Goal: Task Accomplishment & Management: Use online tool/utility

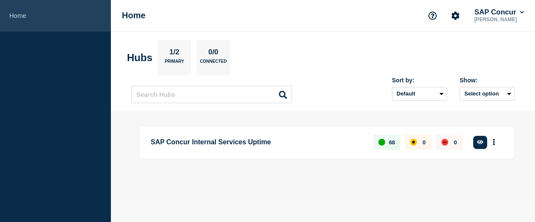
click at [19, 18] on link "Home" at bounding box center [55, 15] width 111 height 31
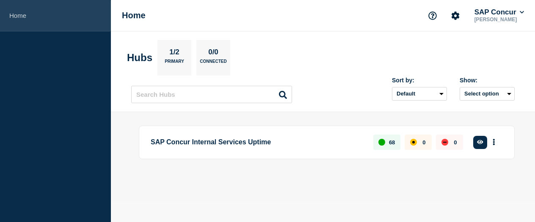
click at [19, 18] on link "Home" at bounding box center [55, 15] width 111 height 31
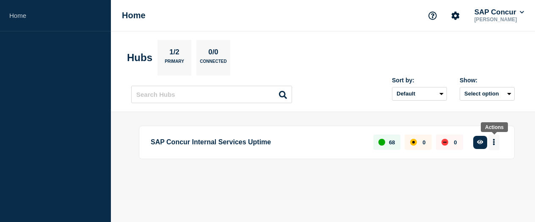
click at [497, 139] on button "More actions" at bounding box center [494, 142] width 11 height 16
click at [491, 165] on button "Create incident" at bounding box center [481, 167] width 43 height 7
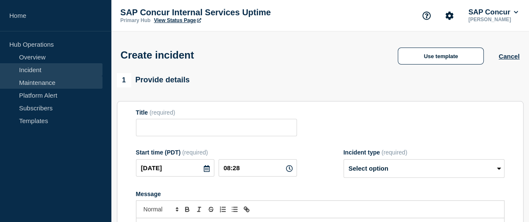
click at [21, 86] on link "Maintenance" at bounding box center [51, 82] width 103 height 13
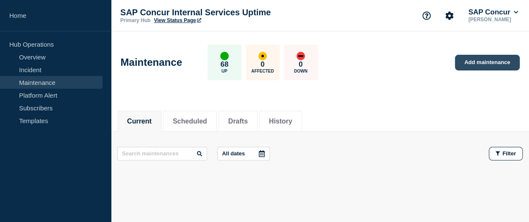
click at [478, 62] on link "Add maintenance" at bounding box center [487, 63] width 64 height 16
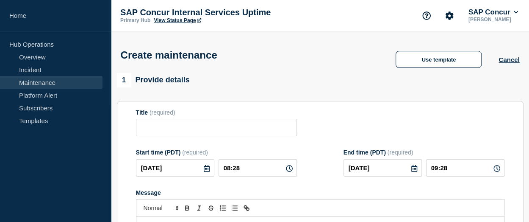
click at [171, 17] on link "View Status Page" at bounding box center [177, 20] width 47 height 6
